Goal: Information Seeking & Learning: Learn about a topic

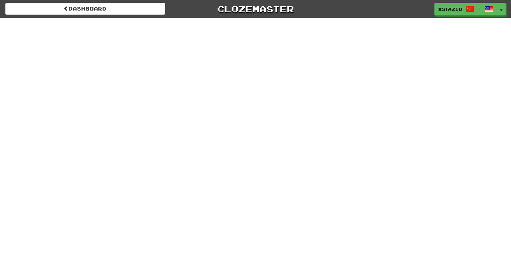
scroll to position [20, 0]
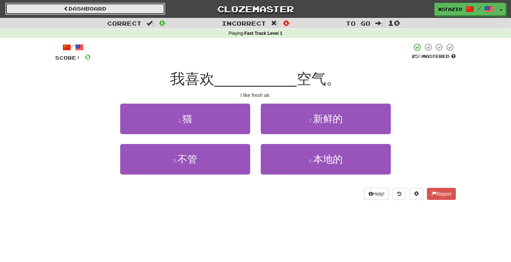
click at [102, 7] on link "Dashboard" at bounding box center [85, 9] width 160 height 12
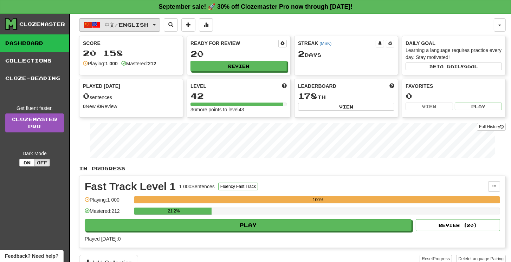
click at [114, 26] on span "中文 / English" at bounding box center [127, 25] width 44 height 6
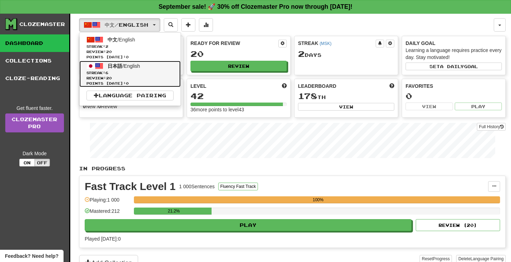
click at [128, 72] on span "Streak: 6" at bounding box center [129, 72] width 87 height 5
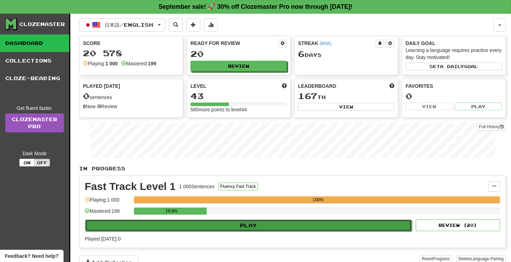
click at [253, 222] on button "Play" at bounding box center [248, 226] width 327 height 12
select select "**"
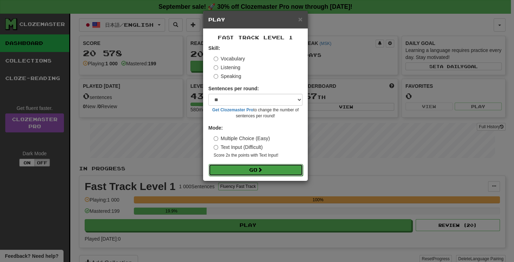
click at [253, 171] on button "Go" at bounding box center [256, 170] width 94 height 12
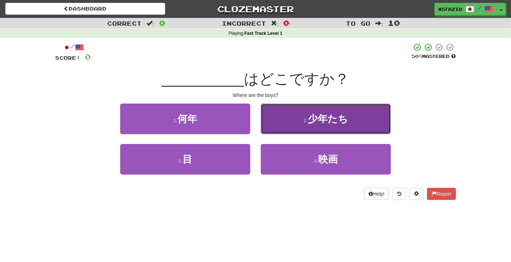
click at [309, 122] on span "少年たち" at bounding box center [328, 119] width 40 height 11
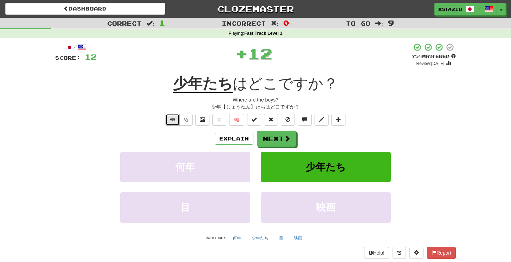
click at [170, 119] on span "Text-to-speech controls" at bounding box center [172, 119] width 5 height 5
click at [276, 140] on button "Next" at bounding box center [276, 139] width 39 height 16
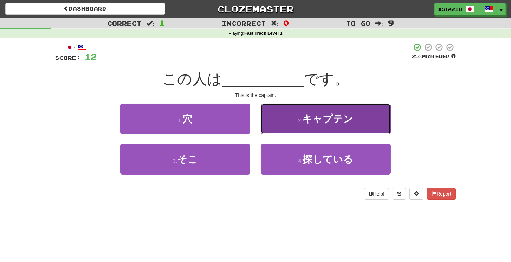
click at [297, 119] on button "2 . キャプテン" at bounding box center [326, 119] width 130 height 31
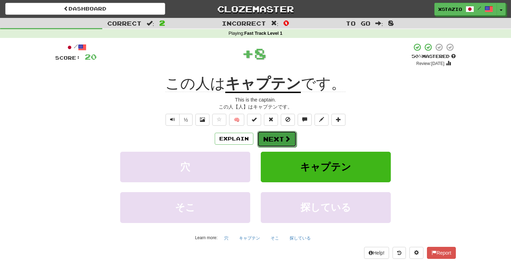
click at [278, 141] on button "Next" at bounding box center [276, 139] width 39 height 16
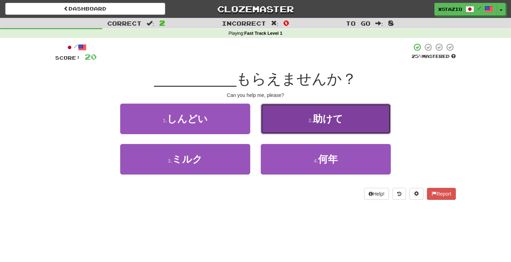
click at [330, 125] on button "2 . 助けて" at bounding box center [326, 119] width 130 height 31
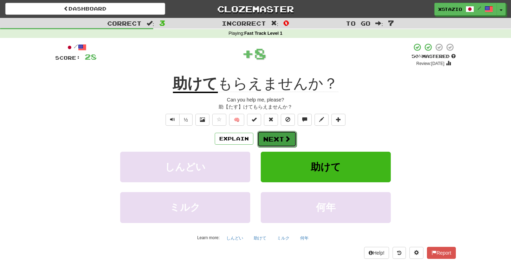
click at [276, 141] on button "Next" at bounding box center [276, 139] width 39 height 16
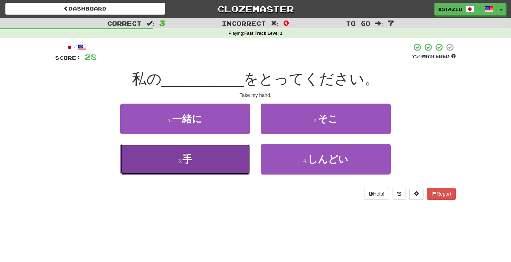
click at [215, 155] on button "3 . 手" at bounding box center [185, 159] width 130 height 31
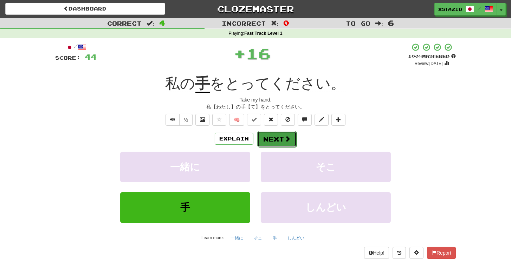
click at [275, 134] on button "Next" at bounding box center [276, 139] width 39 height 16
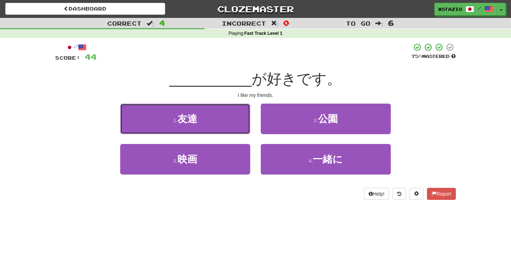
click at [221, 127] on button "1 . 友達" at bounding box center [185, 119] width 130 height 31
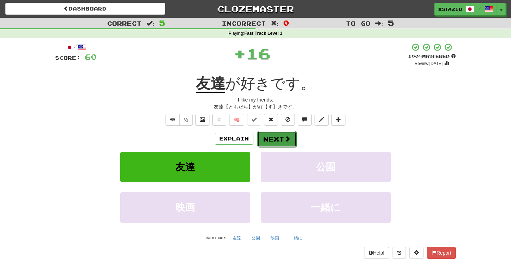
click at [288, 142] on span at bounding box center [287, 139] width 6 height 6
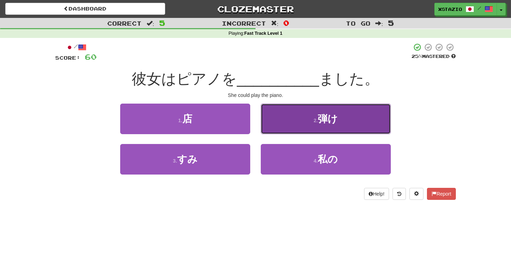
click at [294, 125] on button "2 . 弾け" at bounding box center [326, 119] width 130 height 31
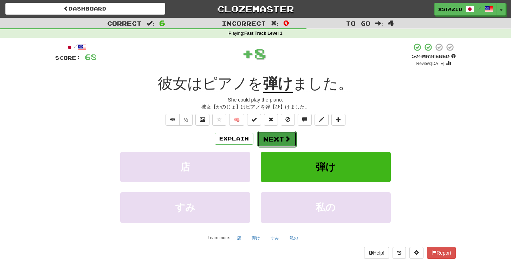
click at [279, 141] on button "Next" at bounding box center [276, 139] width 39 height 16
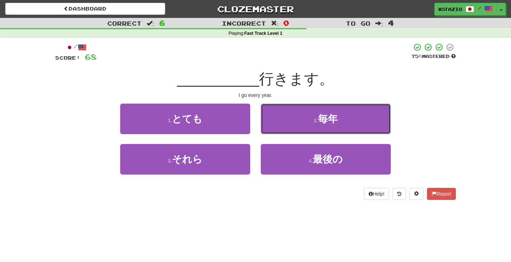
click at [303, 127] on button "2 . 毎年" at bounding box center [326, 119] width 130 height 31
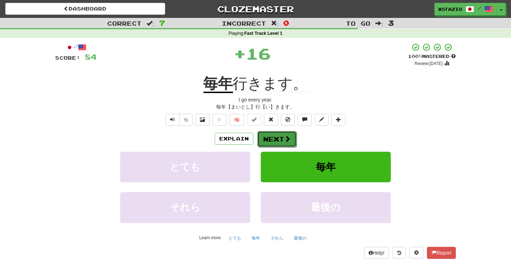
click at [264, 141] on button "Next" at bounding box center [276, 139] width 39 height 16
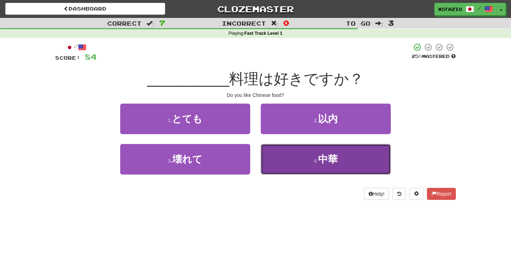
click at [319, 161] on span "中華" at bounding box center [328, 159] width 20 height 11
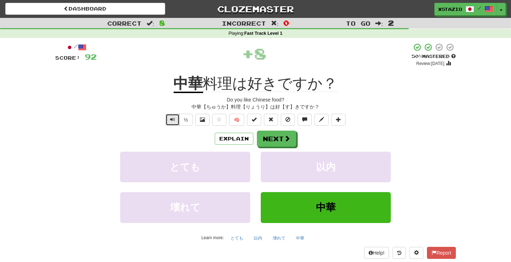
click at [169, 114] on button "Text-to-speech controls" at bounding box center [173, 120] width 14 height 12
click at [288, 142] on button "Next" at bounding box center [276, 139] width 39 height 16
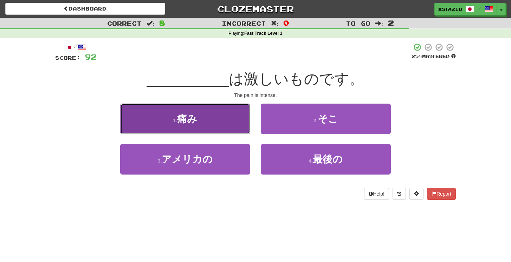
click at [215, 119] on button "1 . 痛み" at bounding box center [185, 119] width 130 height 31
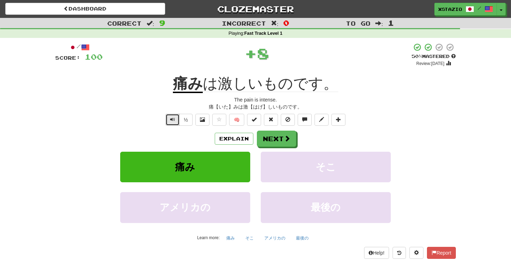
click at [171, 118] on span "Text-to-speech controls" at bounding box center [172, 119] width 5 height 5
click at [272, 141] on button "Next" at bounding box center [276, 139] width 39 height 16
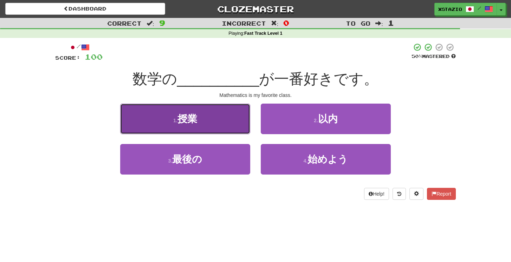
click at [222, 130] on button "1 . 授業" at bounding box center [185, 119] width 130 height 31
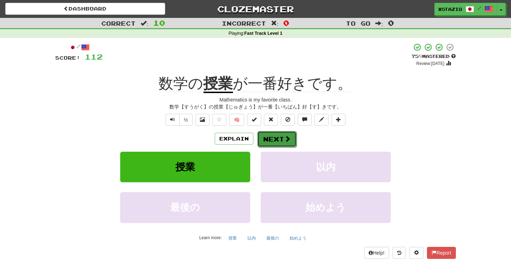
click at [283, 139] on button "Next" at bounding box center [276, 139] width 39 height 16
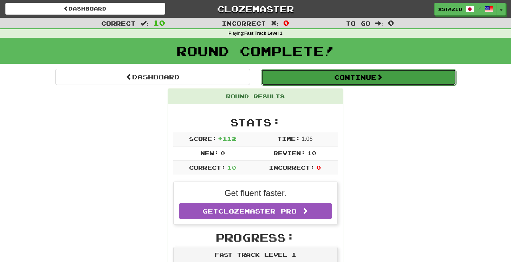
click at [340, 80] on button "Continue" at bounding box center [358, 77] width 195 height 16
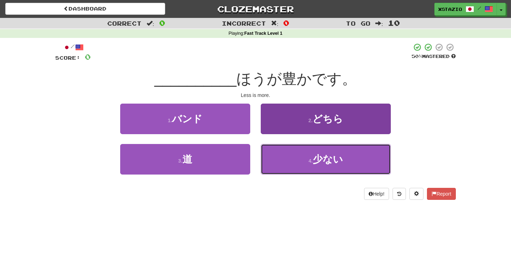
drag, startPoint x: 316, startPoint y: 159, endPoint x: 326, endPoint y: 160, distance: 10.2
click at [318, 159] on span "少ない" at bounding box center [328, 159] width 30 height 11
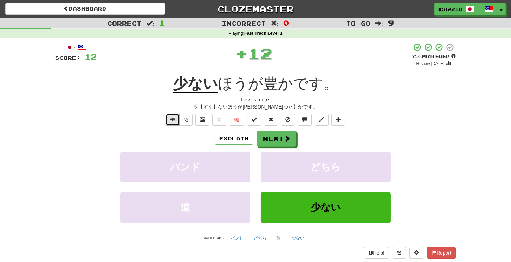
click at [171, 118] on span "Text-to-speech controls" at bounding box center [172, 119] width 5 height 5
click at [284, 140] on button "Next" at bounding box center [276, 139] width 39 height 16
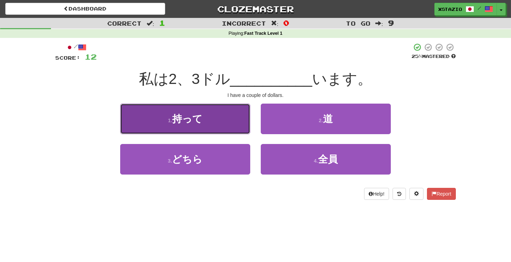
click at [214, 119] on button "1 . 持って" at bounding box center [185, 119] width 130 height 31
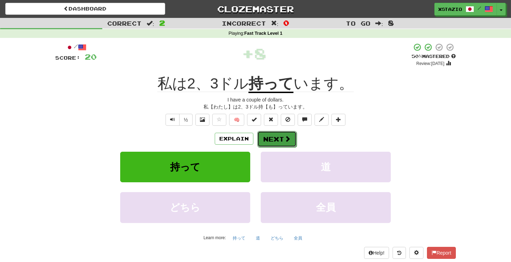
click at [278, 140] on button "Next" at bounding box center [276, 139] width 39 height 16
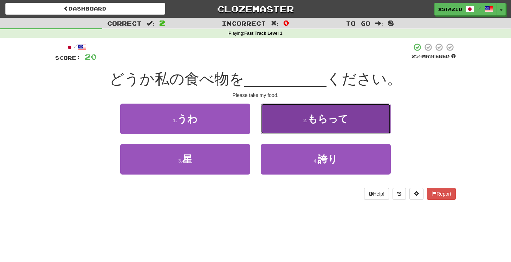
click at [300, 116] on button "2 . もらって" at bounding box center [326, 119] width 130 height 31
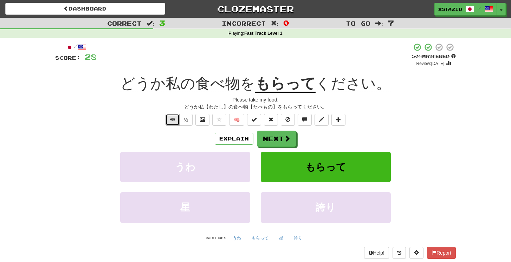
click at [168, 117] on button "Text-to-speech controls" at bounding box center [173, 120] width 14 height 12
click at [271, 138] on button "Next" at bounding box center [276, 139] width 39 height 16
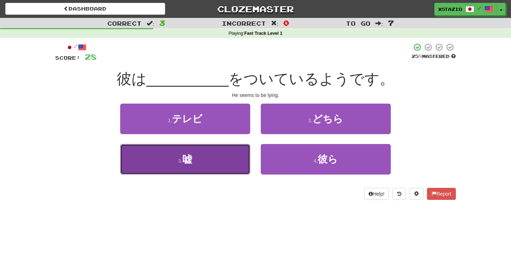
click at [234, 160] on button "3 . 嘘" at bounding box center [185, 159] width 130 height 31
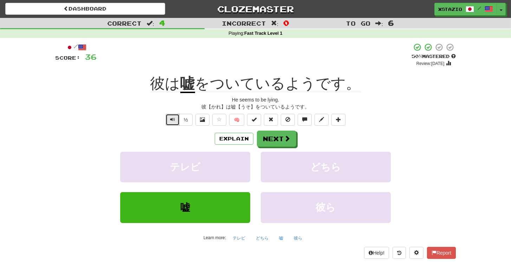
click at [172, 121] on span "Text-to-speech controls" at bounding box center [172, 119] width 5 height 5
click at [273, 140] on button "Next" at bounding box center [276, 139] width 39 height 16
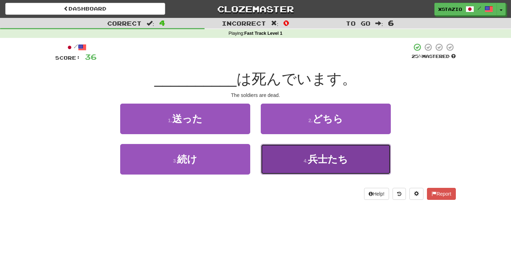
click at [337, 159] on span "兵士たち" at bounding box center [328, 159] width 40 height 11
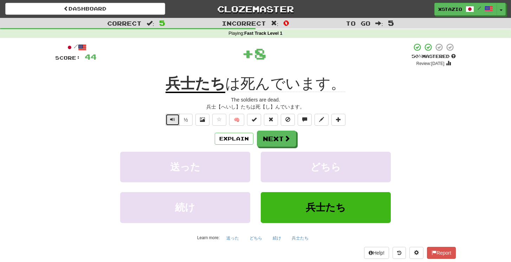
click at [168, 118] on button "Text-to-speech controls" at bounding box center [173, 120] width 14 height 12
click at [286, 138] on span at bounding box center [287, 139] width 6 height 6
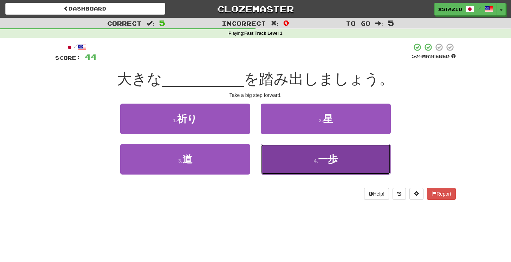
click at [316, 161] on small "4 ." at bounding box center [316, 161] width 4 height 6
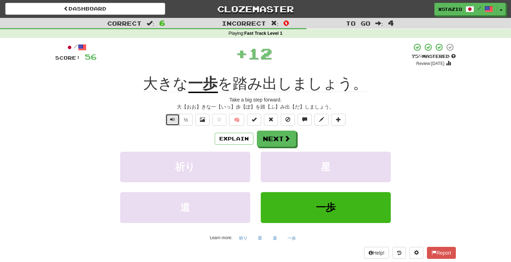
click at [173, 118] on span "Text-to-speech controls" at bounding box center [172, 119] width 5 height 5
click at [271, 138] on button "Next" at bounding box center [276, 139] width 39 height 16
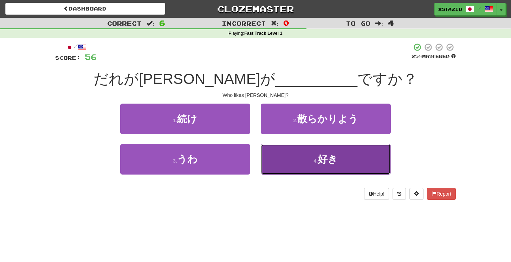
click at [317, 156] on button "4 . 好き" at bounding box center [326, 159] width 130 height 31
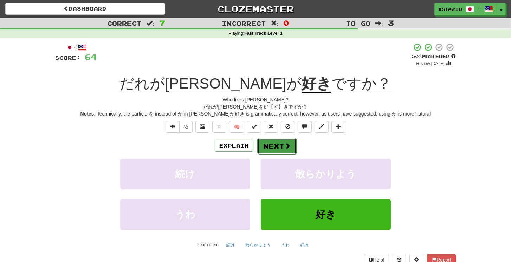
click at [282, 144] on button "Next" at bounding box center [276, 146] width 39 height 16
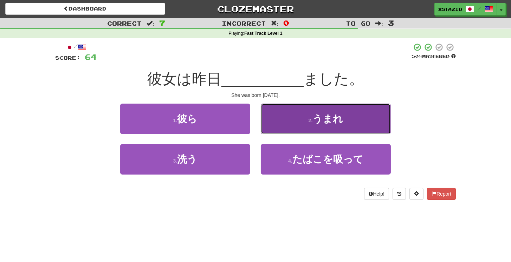
click at [334, 121] on span "うまれ" at bounding box center [327, 119] width 31 height 11
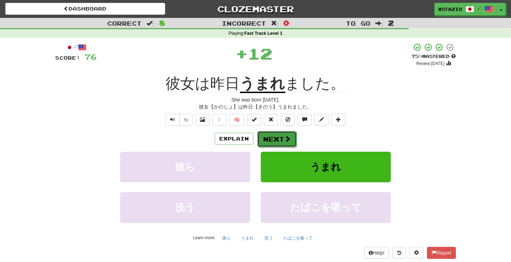
click at [284, 138] on span at bounding box center [287, 139] width 6 height 6
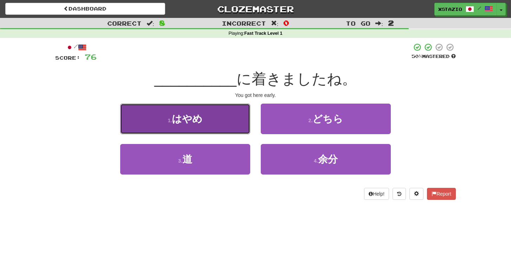
click at [216, 122] on button "1 . はやめ" at bounding box center [185, 119] width 130 height 31
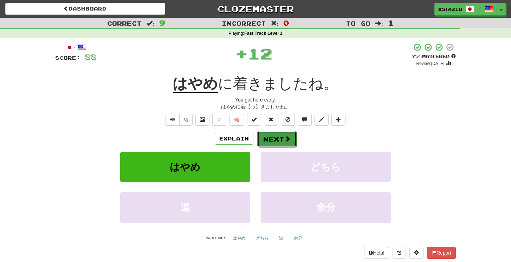
click at [271, 140] on button "Next" at bounding box center [276, 139] width 39 height 16
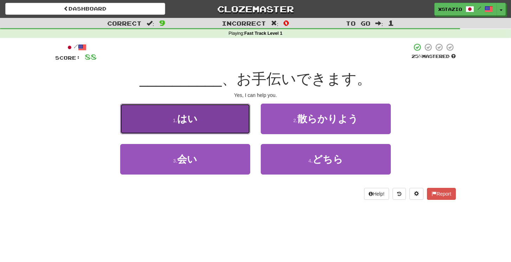
click at [220, 124] on button "1 . はい" at bounding box center [185, 119] width 130 height 31
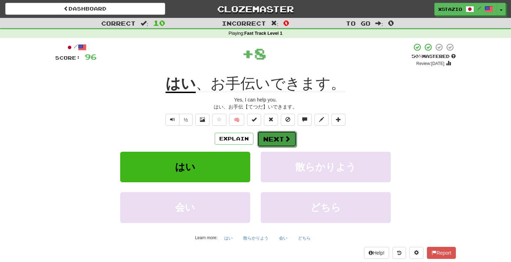
click at [277, 138] on button "Next" at bounding box center [276, 139] width 39 height 16
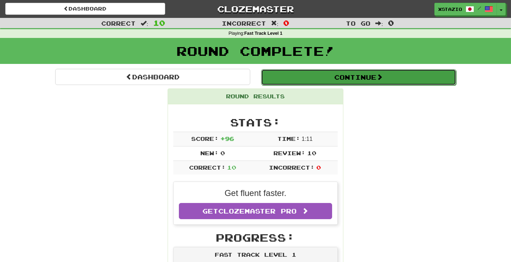
click at [323, 78] on button "Continue" at bounding box center [358, 77] width 195 height 16
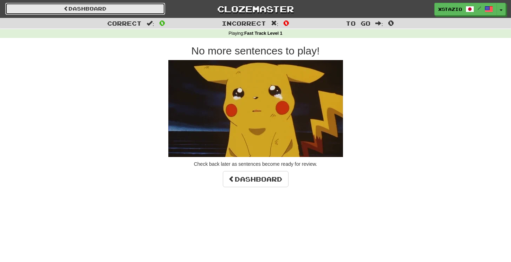
click at [118, 12] on link "Dashboard" at bounding box center [85, 9] width 160 height 12
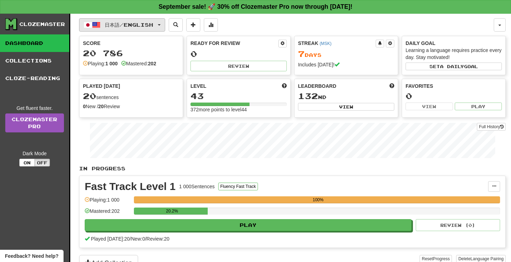
click at [141, 28] on button "日本語 / English" at bounding box center [122, 24] width 86 height 13
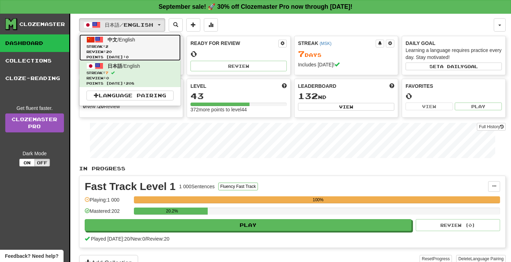
click at [144, 44] on span "Streak: 2" at bounding box center [129, 46] width 87 height 5
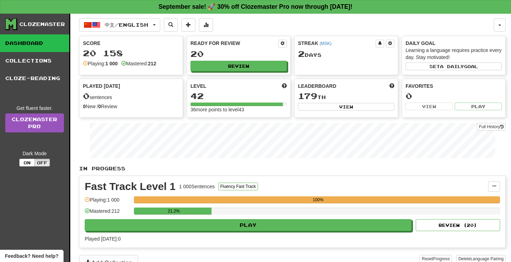
click at [228, 256] on div "Add Collection" at bounding box center [249, 263] width 341 height 16
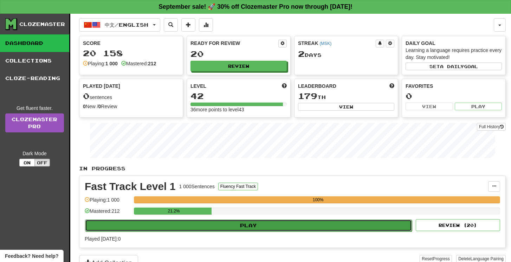
click at [232, 223] on button "Play" at bounding box center [248, 226] width 327 height 12
select select "**"
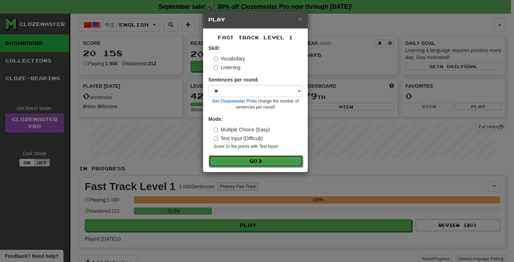
click at [241, 164] on button "Go" at bounding box center [256, 161] width 94 height 12
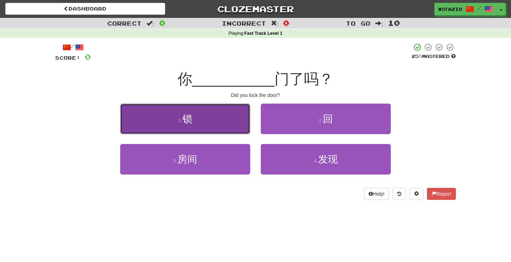
click at [249, 125] on button "1 . 锁" at bounding box center [185, 119] width 130 height 31
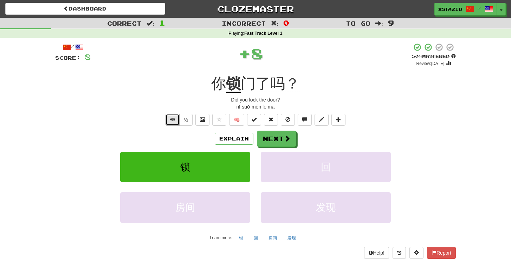
click at [169, 117] on button "Text-to-speech controls" at bounding box center [173, 120] width 14 height 12
click at [275, 140] on button "Next" at bounding box center [276, 139] width 39 height 16
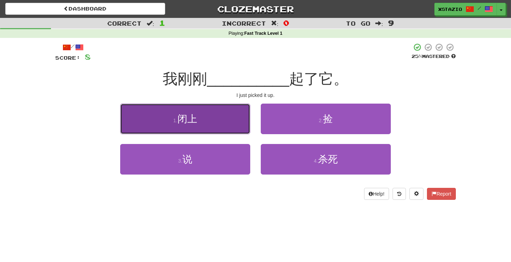
click at [205, 116] on button "1 . 闭上" at bounding box center [185, 119] width 130 height 31
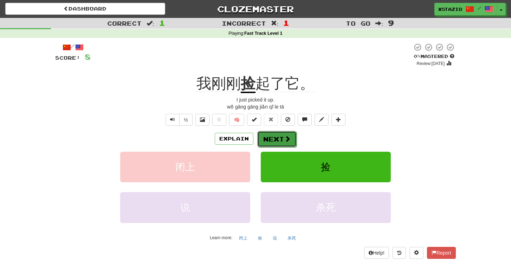
click at [278, 138] on button "Next" at bounding box center [276, 139] width 39 height 16
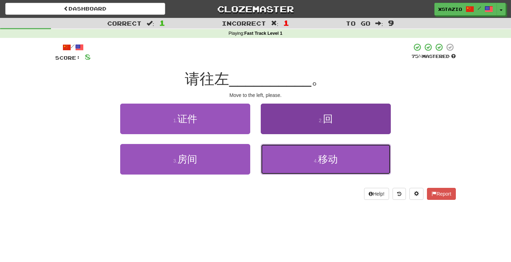
click at [295, 158] on button "4 . 移动" at bounding box center [326, 159] width 130 height 31
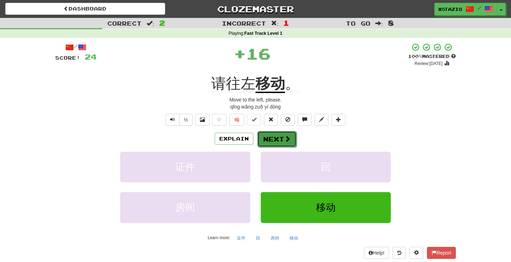
click at [279, 143] on button "Next" at bounding box center [276, 139] width 39 height 16
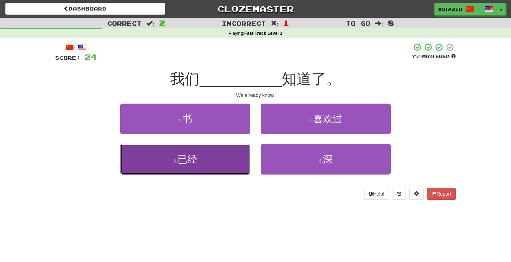
click at [208, 156] on button "3 . 已经" at bounding box center [185, 159] width 130 height 31
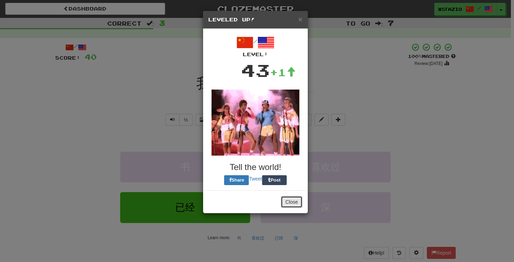
click at [290, 200] on button "Close" at bounding box center [292, 202] width 22 height 12
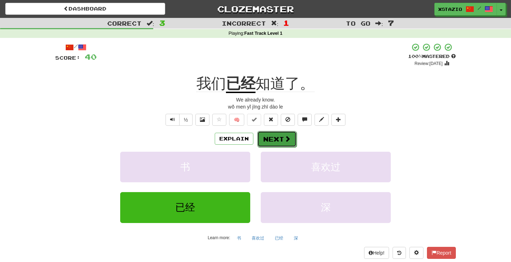
click at [286, 135] on button "Next" at bounding box center [276, 139] width 39 height 16
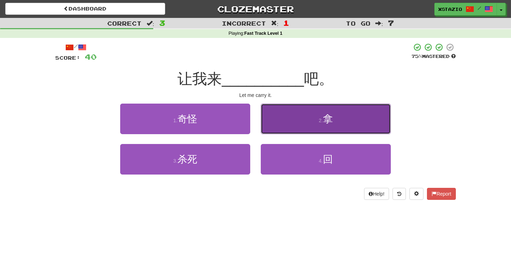
click at [320, 124] on button "2 . 拿" at bounding box center [326, 119] width 130 height 31
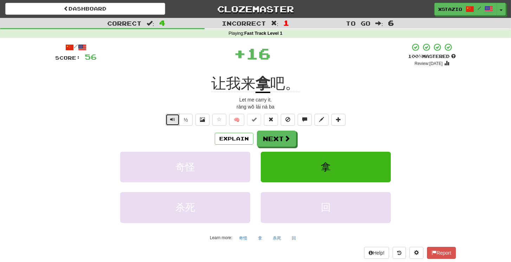
click at [170, 117] on button "Text-to-speech controls" at bounding box center [173, 120] width 14 height 12
click at [273, 136] on button "Next" at bounding box center [276, 139] width 39 height 16
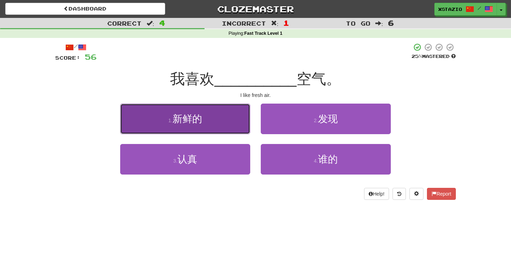
click at [187, 119] on span "新鲜的" at bounding box center [188, 119] width 30 height 11
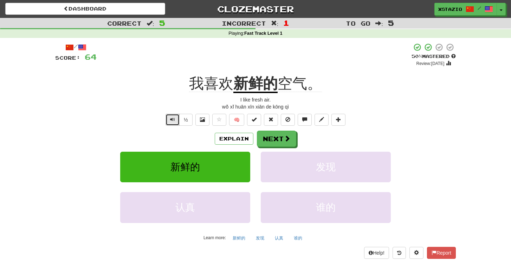
click at [173, 117] on span "Text-to-speech controls" at bounding box center [172, 119] width 5 height 5
click at [283, 138] on button "Next" at bounding box center [276, 139] width 39 height 16
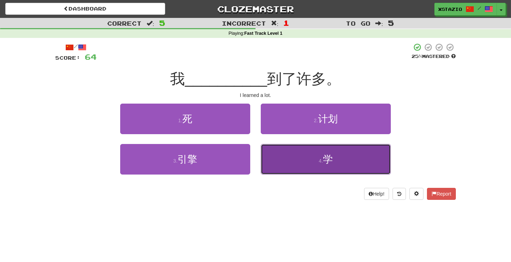
click at [301, 156] on button "4 . 学" at bounding box center [326, 159] width 130 height 31
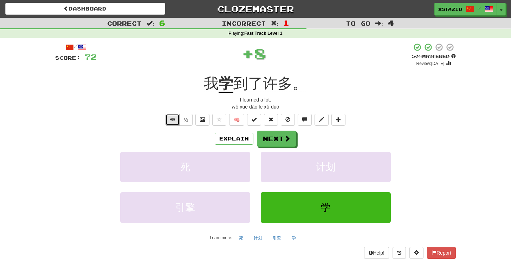
click at [177, 120] on button "Text-to-speech controls" at bounding box center [173, 120] width 14 height 12
click at [282, 141] on button "Next" at bounding box center [276, 139] width 39 height 16
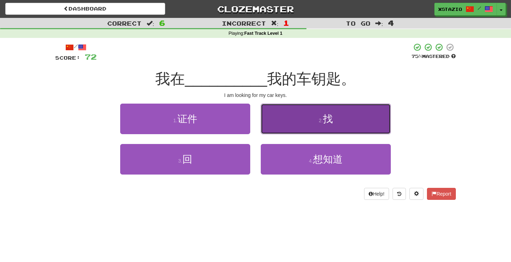
click at [334, 125] on button "2 . 找" at bounding box center [326, 119] width 130 height 31
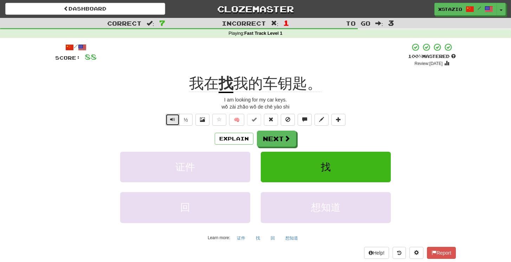
click at [173, 121] on span "Text-to-speech controls" at bounding box center [172, 119] width 5 height 5
click at [281, 140] on button "Next" at bounding box center [276, 139] width 39 height 16
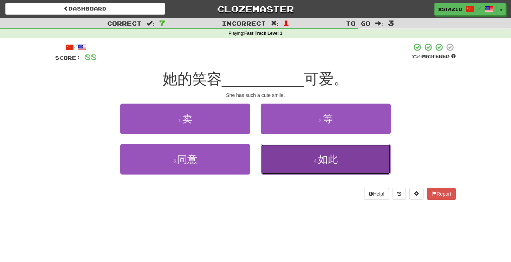
click at [346, 160] on button "4 . 如此" at bounding box center [326, 159] width 130 height 31
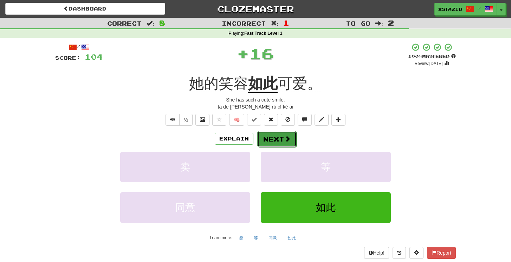
click at [290, 140] on button "Next" at bounding box center [276, 139] width 39 height 16
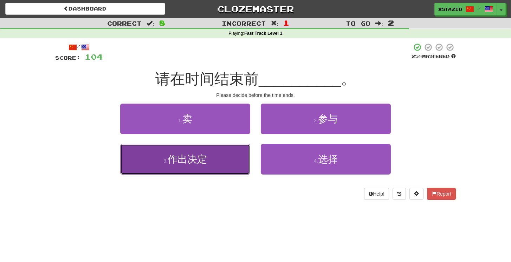
click at [206, 157] on span "作出决定" at bounding box center [187, 159] width 39 height 11
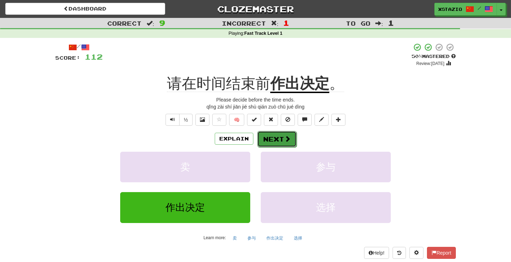
click at [281, 140] on button "Next" at bounding box center [276, 139] width 39 height 16
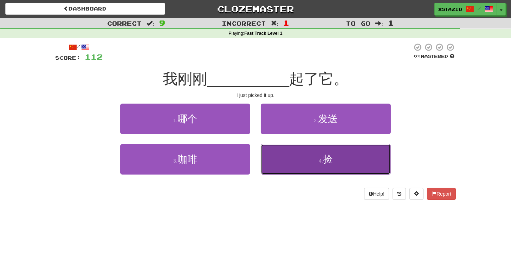
click at [332, 162] on span "捡" at bounding box center [328, 159] width 10 height 11
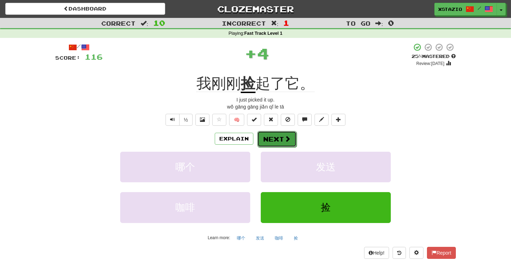
click at [281, 137] on button "Next" at bounding box center [276, 139] width 39 height 16
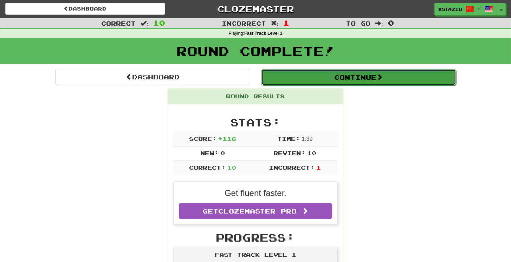
click at [342, 73] on button "Continue" at bounding box center [358, 77] width 195 height 16
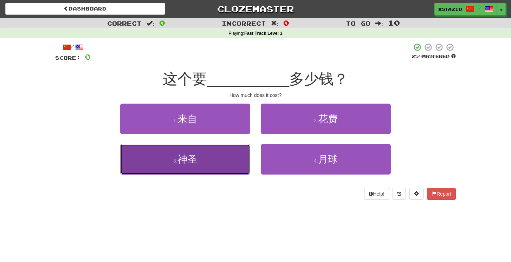
click at [203, 161] on button "3 . 神圣" at bounding box center [185, 159] width 130 height 31
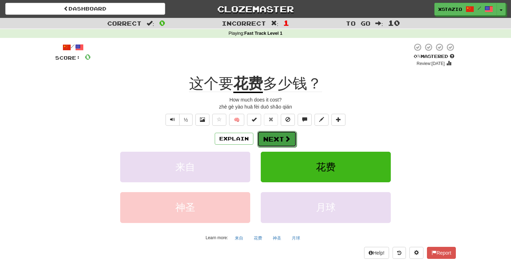
click at [284, 140] on span at bounding box center [287, 139] width 6 height 6
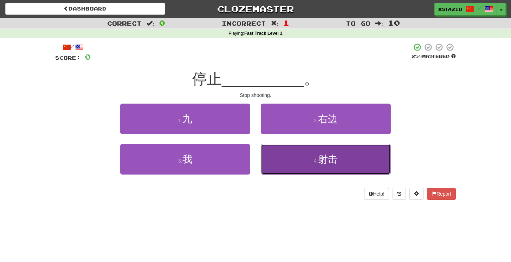
click at [335, 167] on button "4 . 射击" at bounding box center [326, 159] width 130 height 31
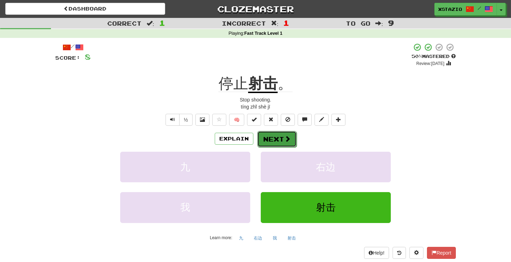
click at [274, 140] on button "Next" at bounding box center [276, 139] width 39 height 16
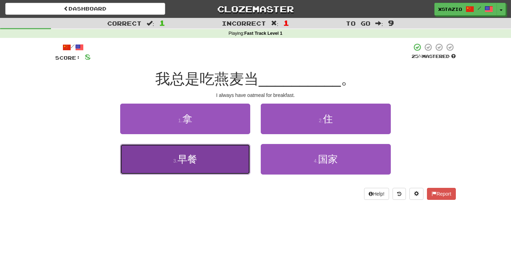
click at [212, 160] on button "3 . 早餐" at bounding box center [185, 159] width 130 height 31
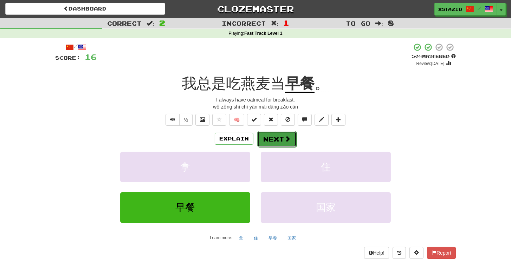
click at [284, 142] on button "Next" at bounding box center [276, 139] width 39 height 16
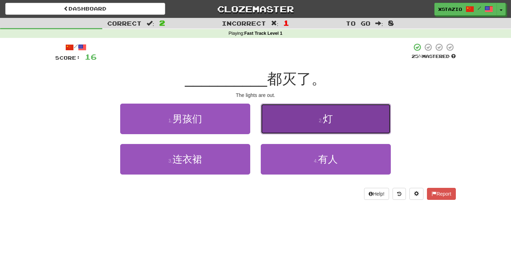
click at [321, 123] on small "2 ." at bounding box center [321, 121] width 4 height 6
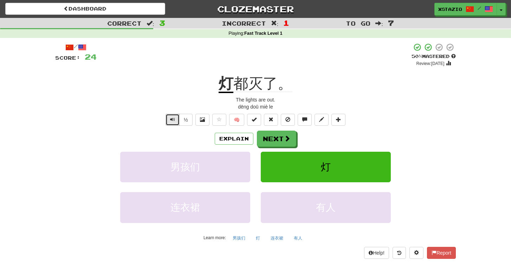
click at [171, 118] on span "Text-to-speech controls" at bounding box center [172, 119] width 5 height 5
click at [276, 137] on button "Next" at bounding box center [276, 139] width 39 height 16
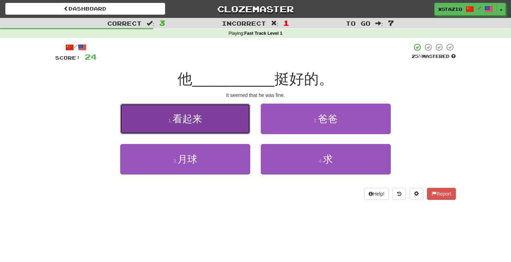
click at [202, 118] on span "看起来" at bounding box center [188, 119] width 30 height 11
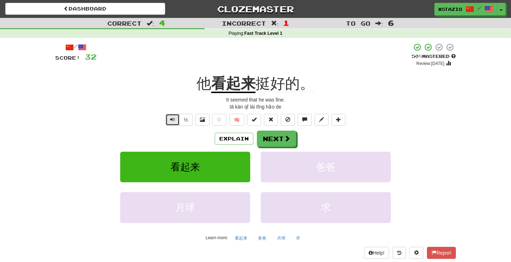
click at [171, 122] on span "Text-to-speech controls" at bounding box center [172, 119] width 5 height 5
click at [286, 140] on span at bounding box center [287, 139] width 6 height 6
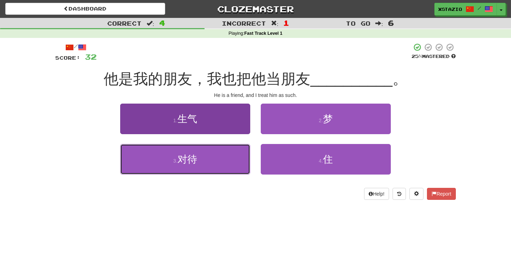
click at [221, 158] on button "3 . 对待" at bounding box center [185, 159] width 130 height 31
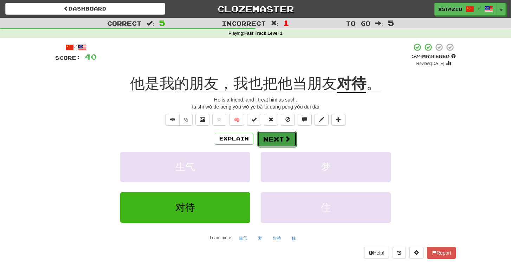
click at [282, 141] on button "Next" at bounding box center [276, 139] width 39 height 16
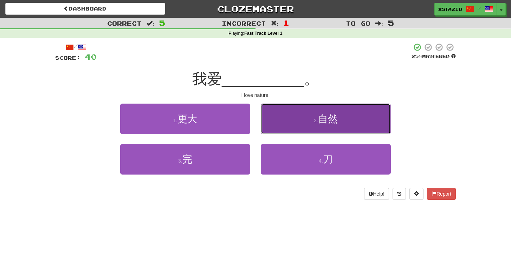
click at [316, 123] on small "2 ." at bounding box center [316, 121] width 4 height 6
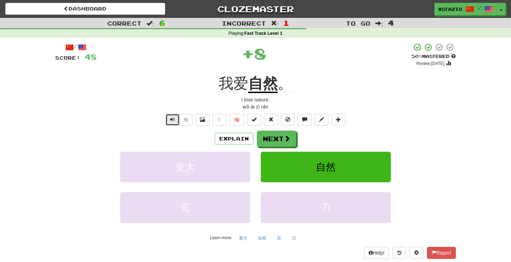
click at [174, 119] on span "Text-to-speech controls" at bounding box center [172, 119] width 5 height 5
click at [282, 140] on button "Next" at bounding box center [276, 139] width 39 height 16
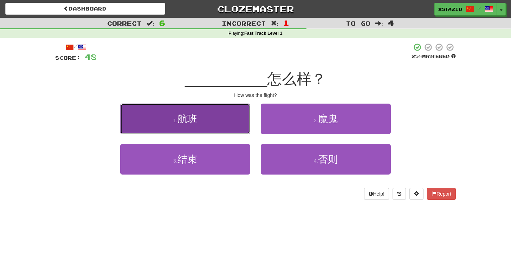
click at [193, 124] on span "航班" at bounding box center [187, 119] width 20 height 11
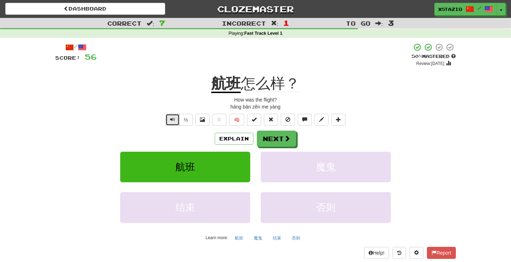
click at [171, 122] on span "Text-to-speech controls" at bounding box center [172, 119] width 5 height 5
click at [280, 139] on button "Next" at bounding box center [276, 139] width 39 height 16
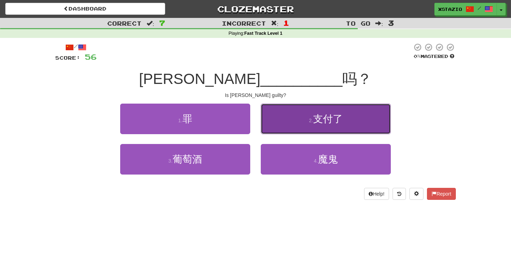
click at [328, 115] on span "支付了" at bounding box center [328, 119] width 30 height 11
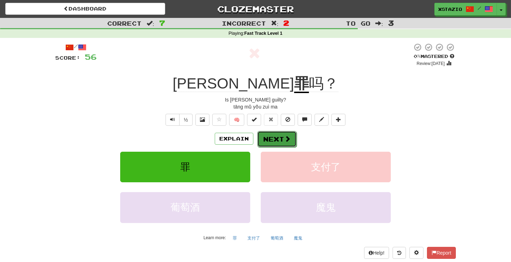
click at [280, 141] on button "Next" at bounding box center [276, 139] width 39 height 16
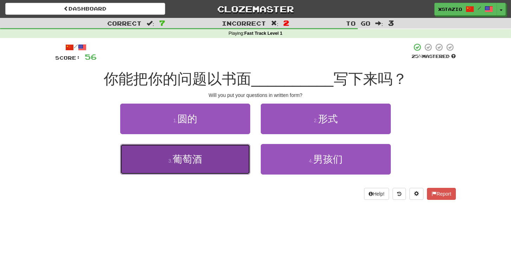
click at [213, 158] on button "3 . 葡萄酒" at bounding box center [185, 159] width 130 height 31
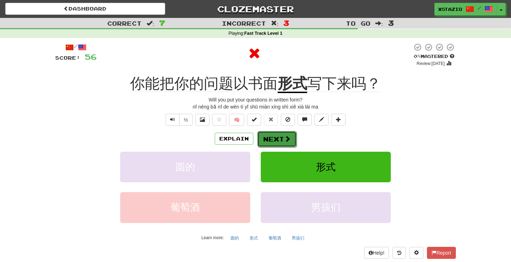
click at [277, 138] on button "Next" at bounding box center [276, 139] width 39 height 16
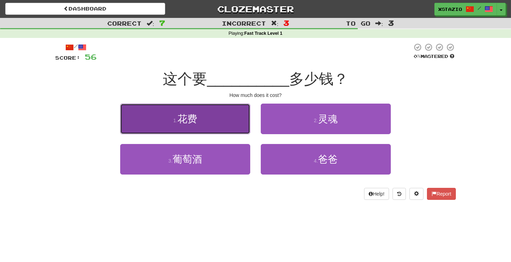
click at [184, 124] on span "花费" at bounding box center [187, 119] width 20 height 11
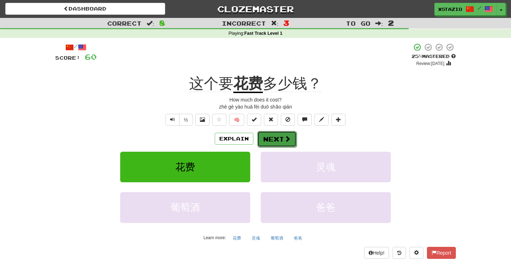
click at [276, 139] on button "Next" at bounding box center [276, 139] width 39 height 16
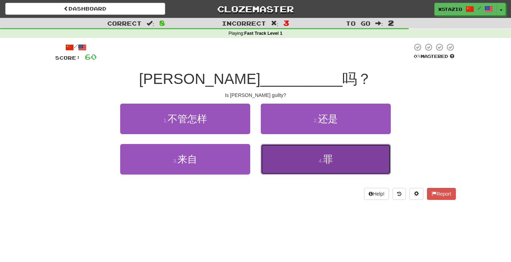
click at [329, 162] on span "罪" at bounding box center [328, 159] width 10 height 11
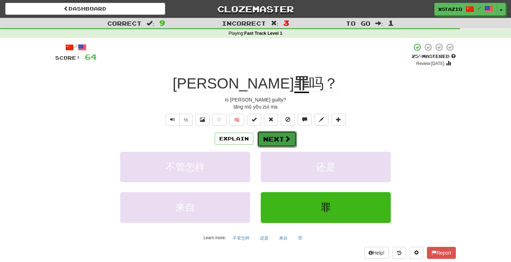
click at [285, 138] on span at bounding box center [287, 139] width 6 height 6
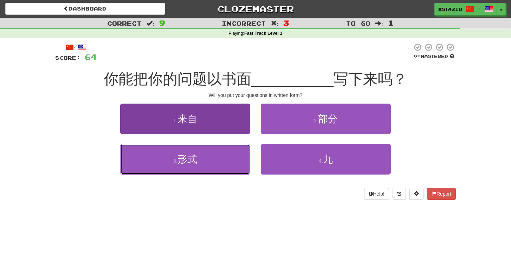
click at [219, 156] on button "3 . 形式" at bounding box center [185, 159] width 130 height 31
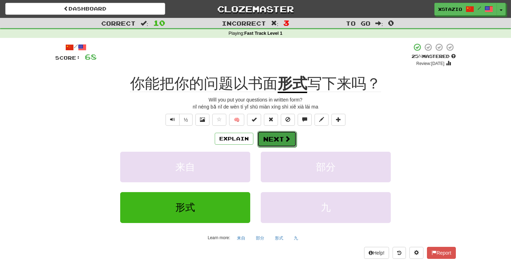
click at [281, 140] on button "Next" at bounding box center [276, 139] width 39 height 16
